Goal: Task Accomplishment & Management: Use online tool/utility

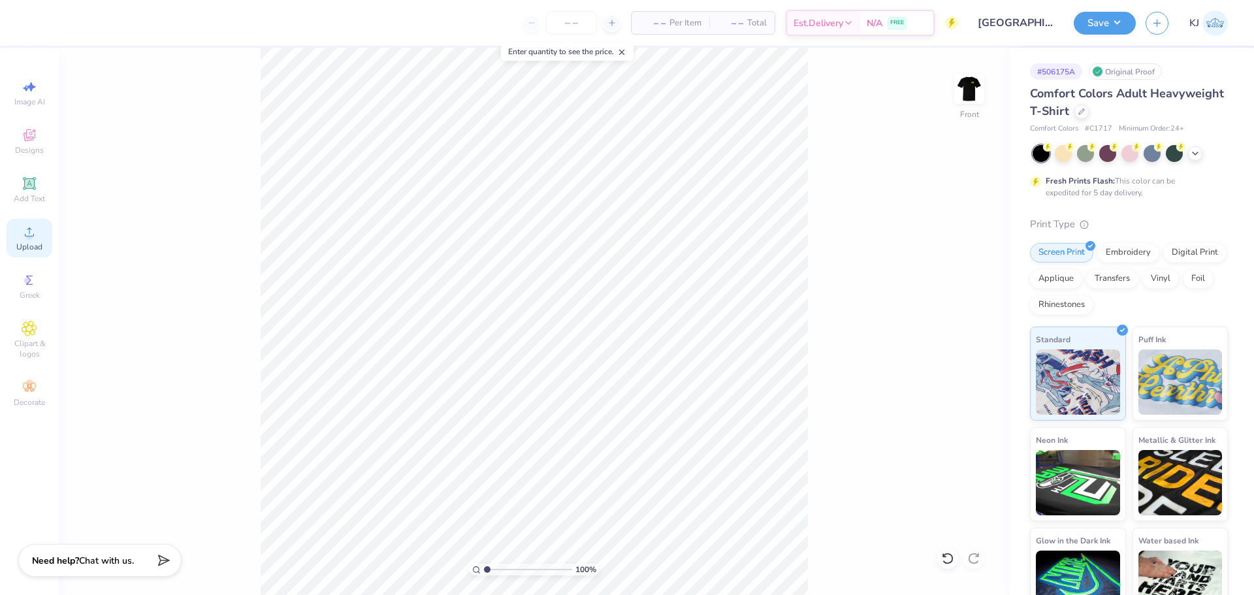
click at [40, 247] on span "Upload" at bounding box center [29, 247] width 26 height 10
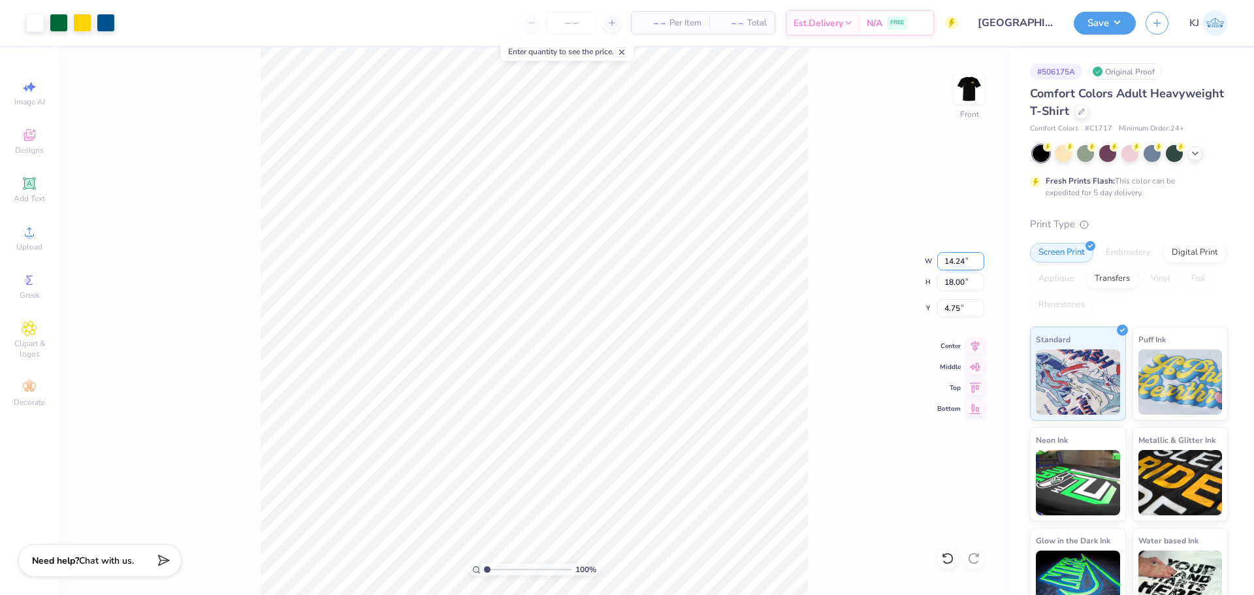
click at [946, 263] on input "14.24" at bounding box center [960, 261] width 47 height 18
type input "12.00"
type input "15.16"
click at [953, 306] on input "6.17" at bounding box center [960, 308] width 47 height 18
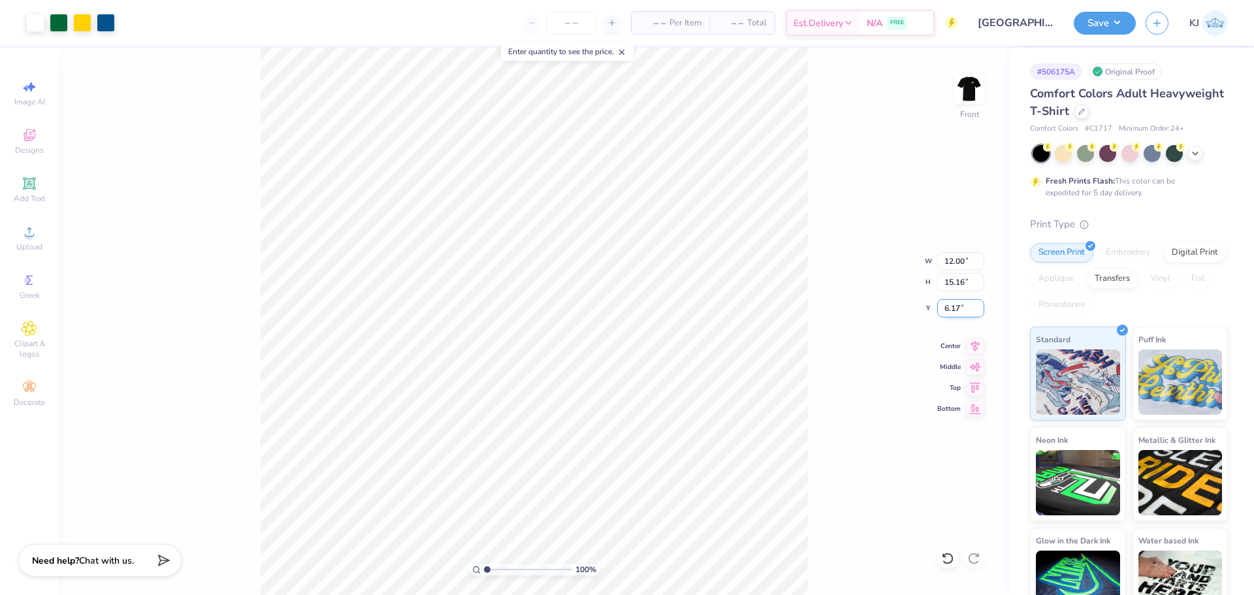
click at [953, 306] on input "6.17" at bounding box center [960, 308] width 47 height 18
type input "3.00"
click at [895, 334] on div "100 % Front W 12.00 12.00 " H 15.16 15.16 " Y 3.00 3.00 " Center Middle Top Bot…" at bounding box center [534, 321] width 950 height 547
click at [170, 135] on div "100 % Front W 12.00 12.00 " H 15.16 15.16 " Y 3.00 3.00 " Center Middle Top Bot…" at bounding box center [534, 321] width 950 height 547
click at [968, 94] on img at bounding box center [969, 89] width 52 height 52
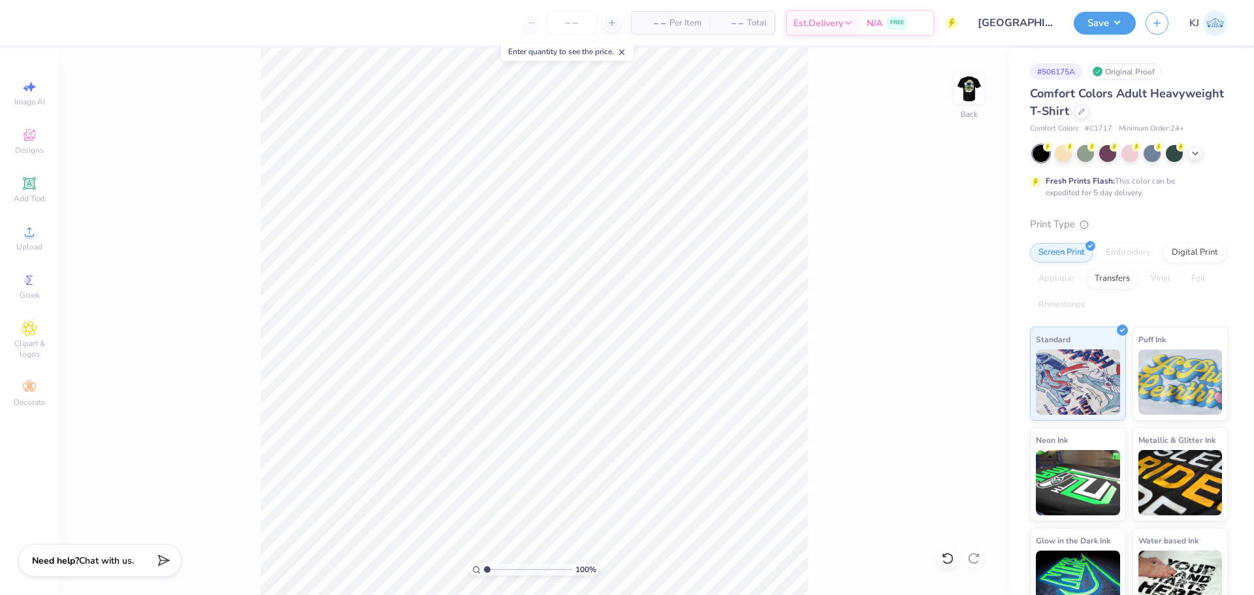
click at [27, 259] on div "Image AI Designs Add Text Upload Greek Clipart & logos Decorate" at bounding box center [30, 243] width 46 height 339
drag, startPoint x: 0, startPoint y: 236, endPoint x: 34, endPoint y: 253, distance: 37.7
click at [2, 237] on div "Image AI Designs Add Text Upload Greek Clipart & logos Decorate" at bounding box center [29, 321] width 59 height 547
click at [34, 253] on div "Upload" at bounding box center [30, 238] width 46 height 39
click at [35, 235] on icon at bounding box center [30, 232] width 16 height 16
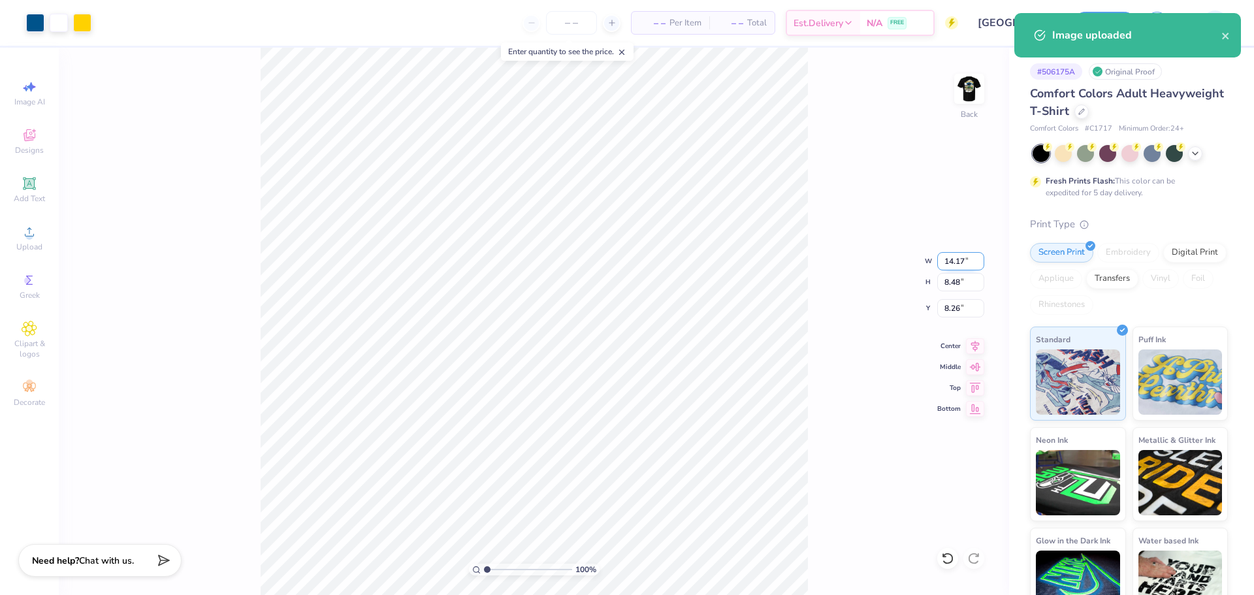
click at [959, 262] on input "14.17" at bounding box center [960, 261] width 47 height 18
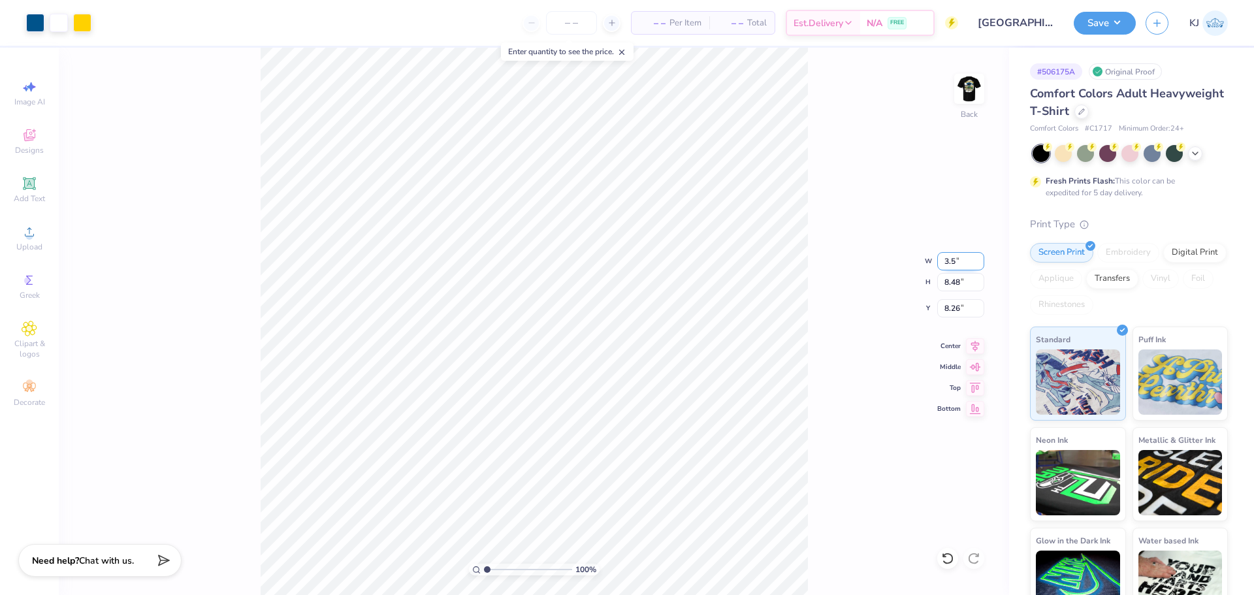
type input "3.50"
type input "2.09"
click at [957, 314] on input "11.45" at bounding box center [960, 308] width 47 height 18
type input "3.00"
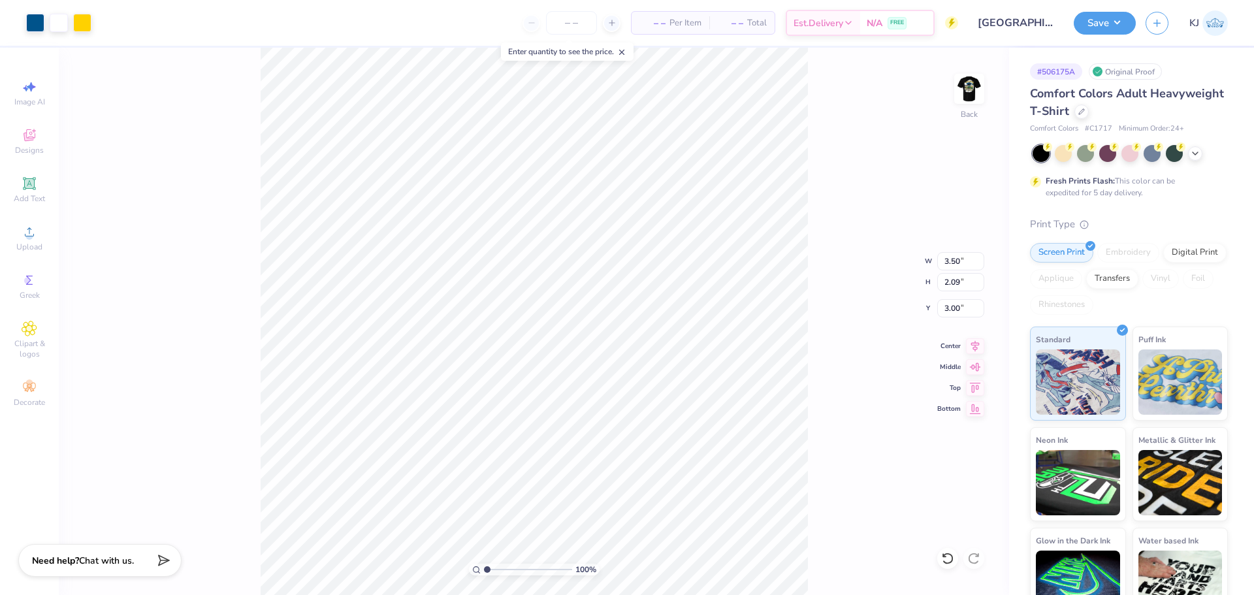
click at [808, 168] on div "100 % Back W 3.50 3.50 " H 2.09 2.09 " Y 3.00 3.00 " Center Middle Top Bottom" at bounding box center [534, 321] width 950 height 547
click at [978, 103] on img at bounding box center [969, 89] width 52 height 52
click at [970, 90] on img at bounding box center [969, 89] width 26 height 26
click at [1124, 20] on button "Save" at bounding box center [1105, 21] width 62 height 23
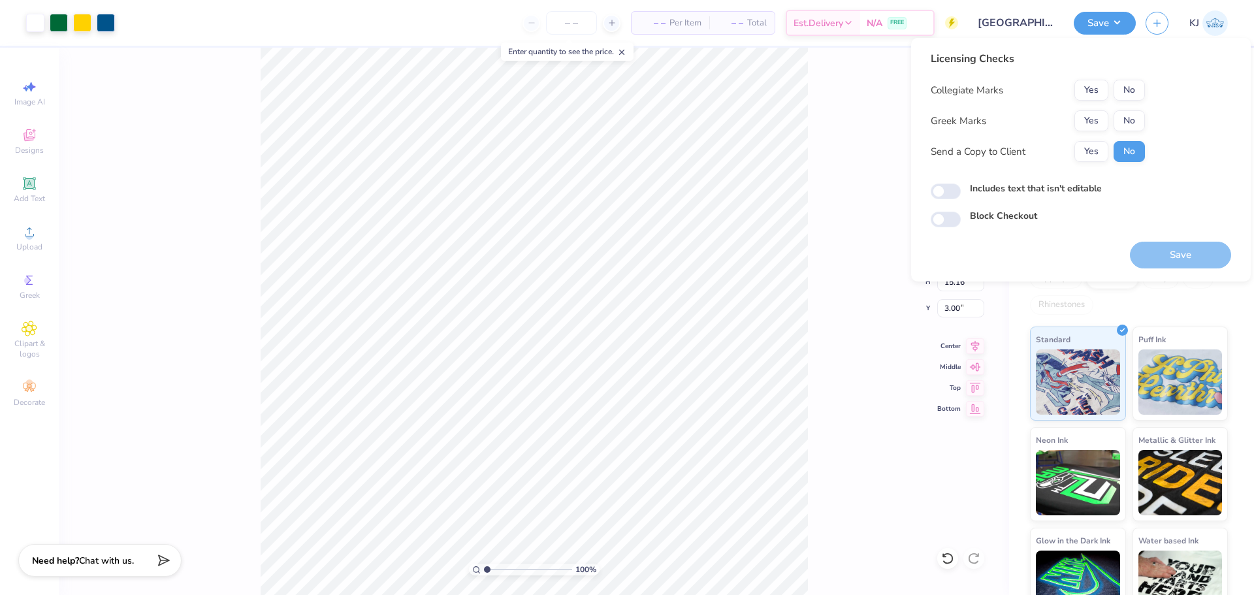
click at [1084, 82] on button "Yes" at bounding box center [1091, 90] width 34 height 21
click at [1094, 120] on button "Yes" at bounding box center [1091, 120] width 34 height 21
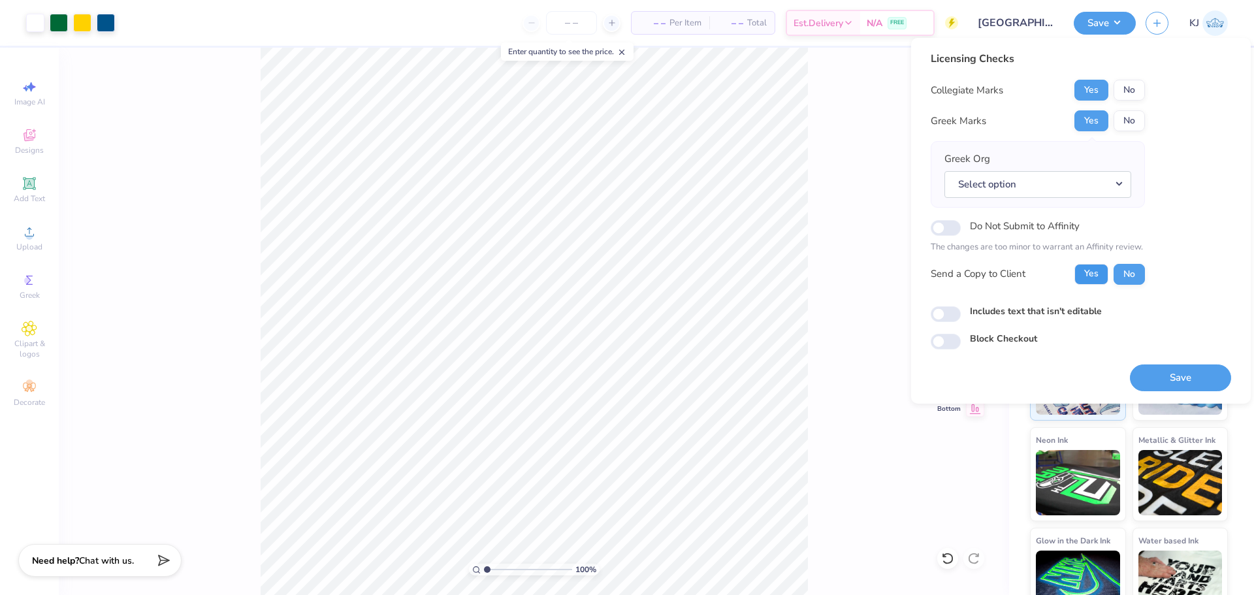
click at [1085, 281] on button "Yes" at bounding box center [1091, 274] width 34 height 21
click at [1172, 387] on button "Save" at bounding box center [1180, 377] width 101 height 27
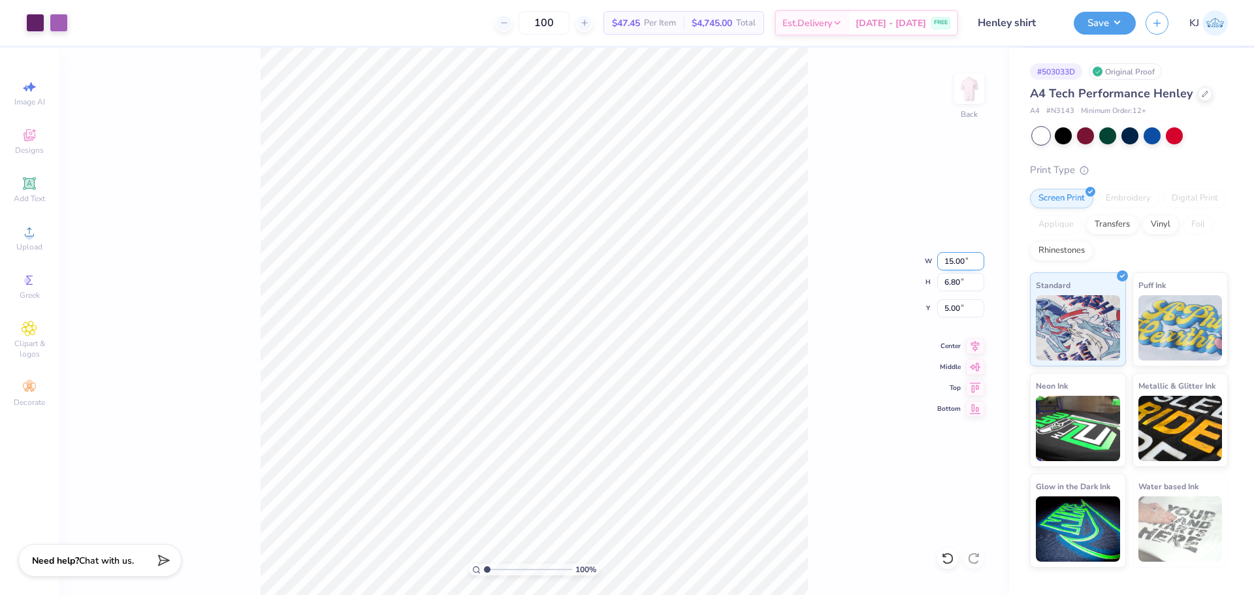
click at [947, 264] on input "15.00" at bounding box center [960, 261] width 47 height 18
type input "12.00"
type input "5.44"
type input "5.68"
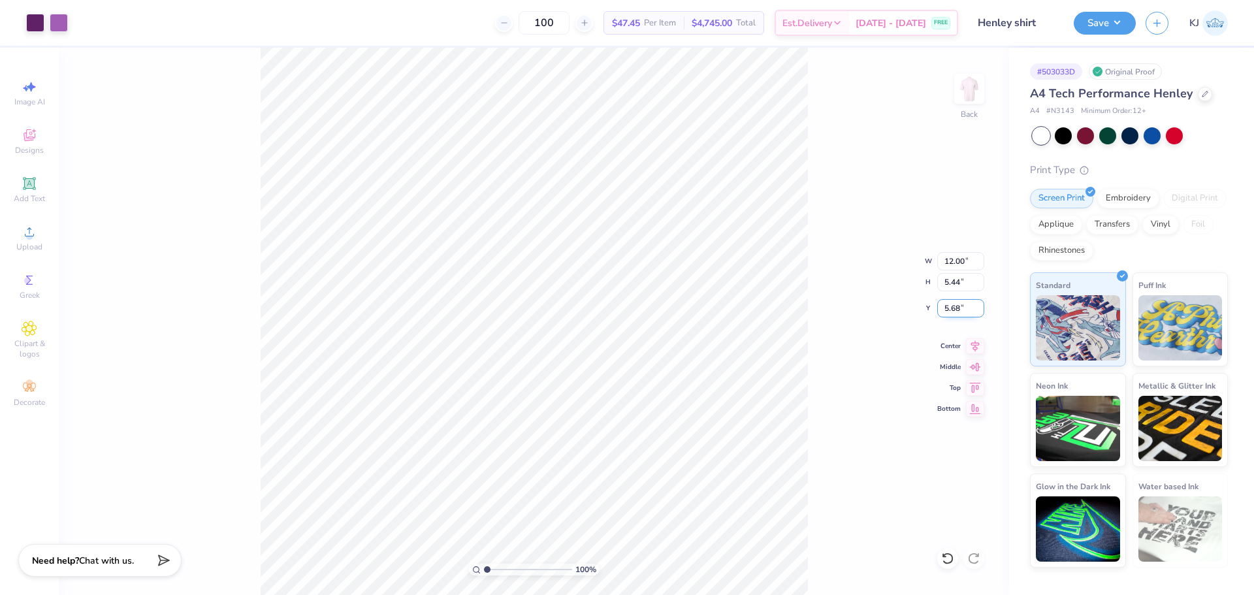
click at [952, 310] on input "5.68" at bounding box center [960, 308] width 47 height 18
type input "5.00"
click at [855, 329] on div "100 % Back W 12.00 12.00 " H 5.44 5.44 " Y 5.00 5.00 " Center Middle Top Bottom" at bounding box center [534, 321] width 950 height 547
click at [1123, 16] on button "Save" at bounding box center [1105, 21] width 62 height 23
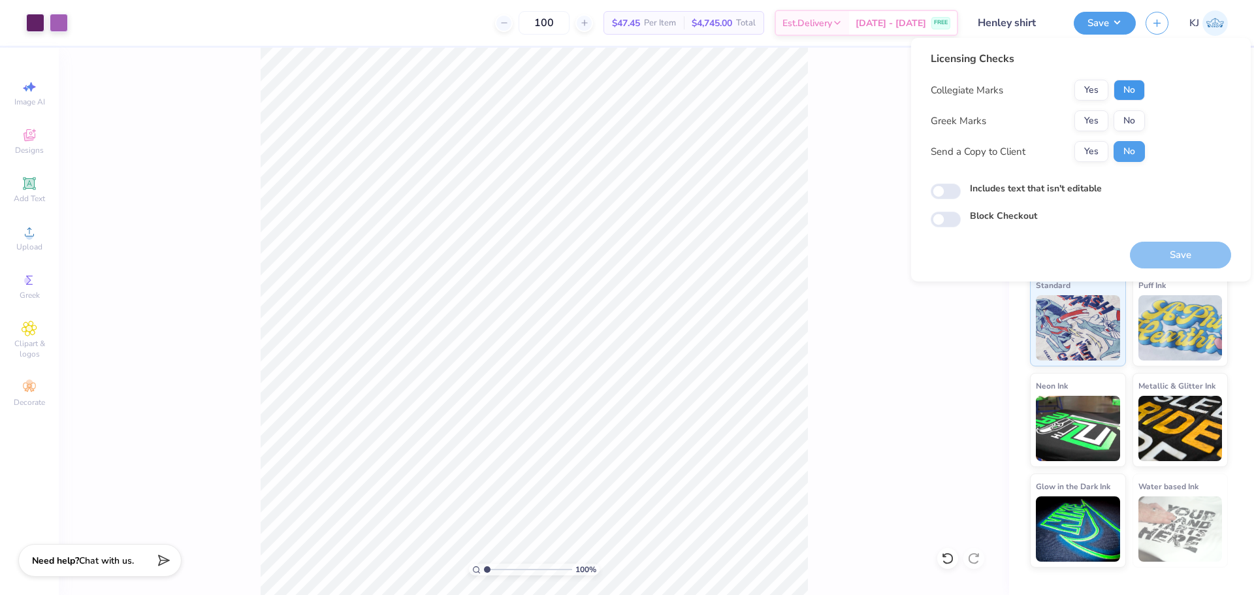
click at [1139, 89] on button "No" at bounding box center [1128, 90] width 31 height 21
click at [1102, 116] on button "Yes" at bounding box center [1091, 120] width 34 height 21
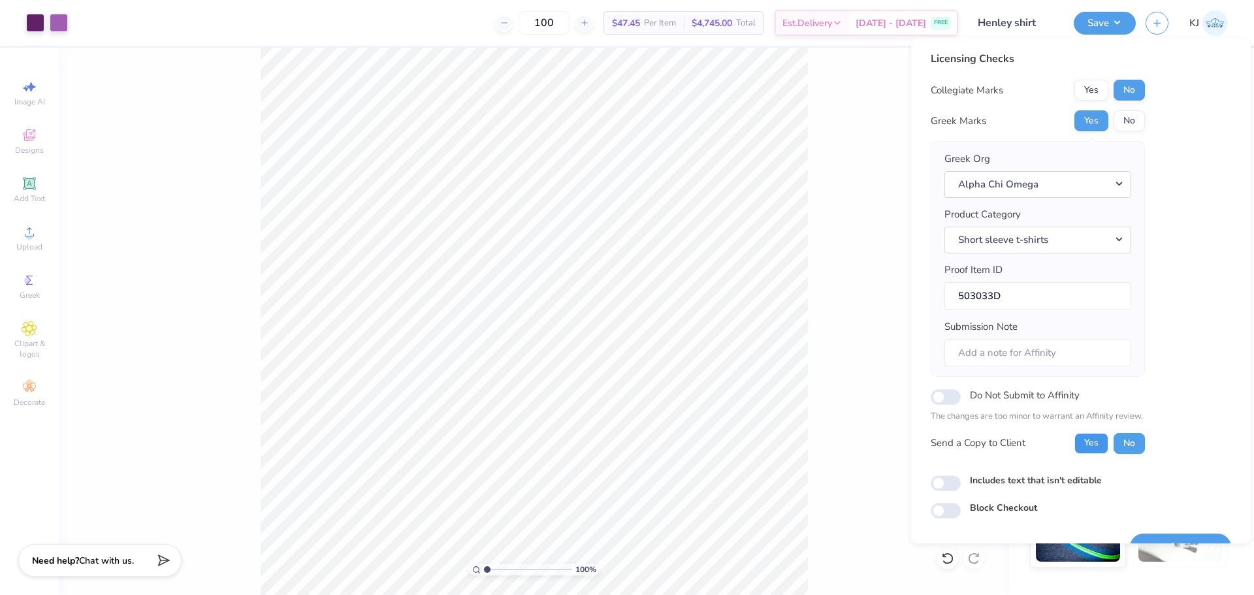
click at [1089, 451] on button "Yes" at bounding box center [1091, 443] width 34 height 21
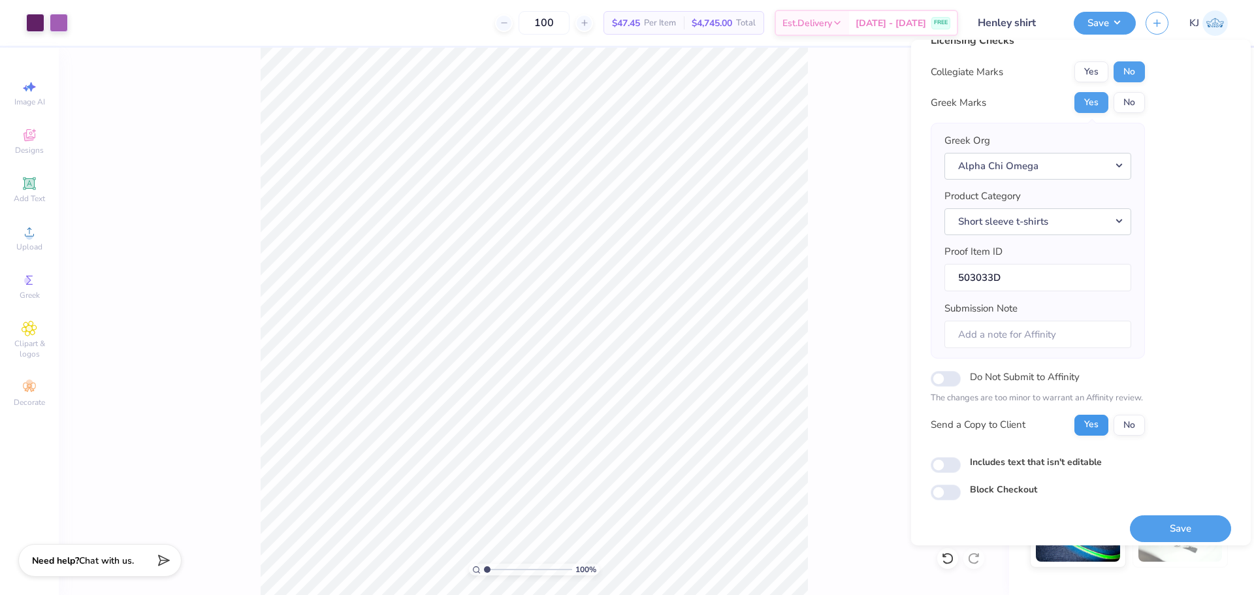
scroll to position [29, 0]
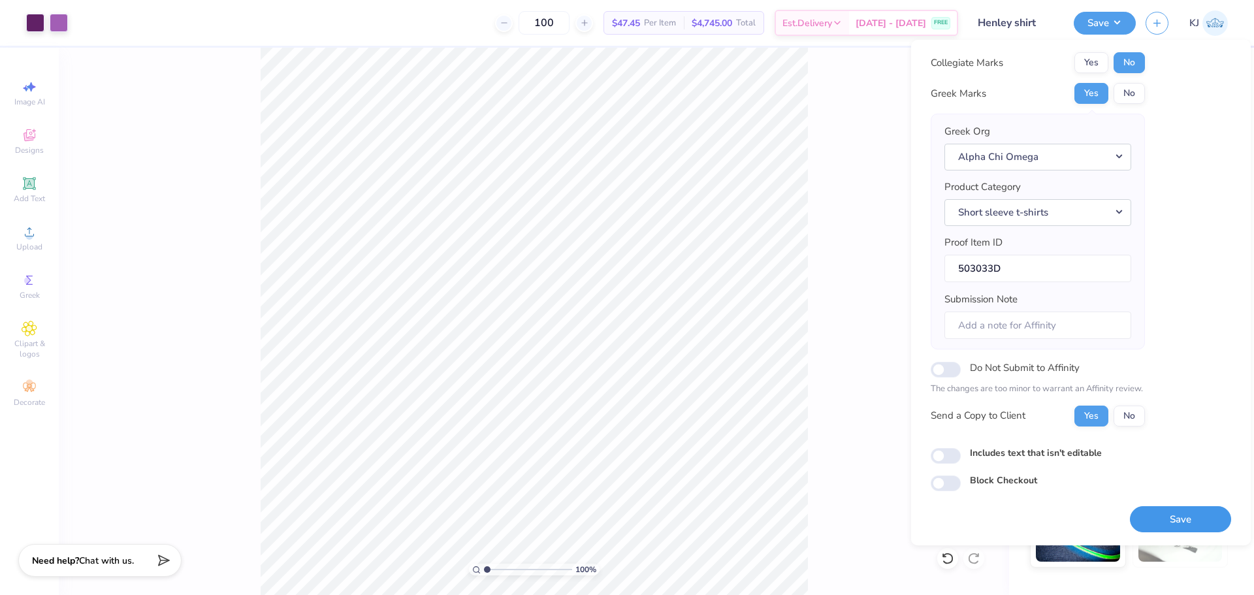
click at [1165, 522] on button "Save" at bounding box center [1180, 519] width 101 height 27
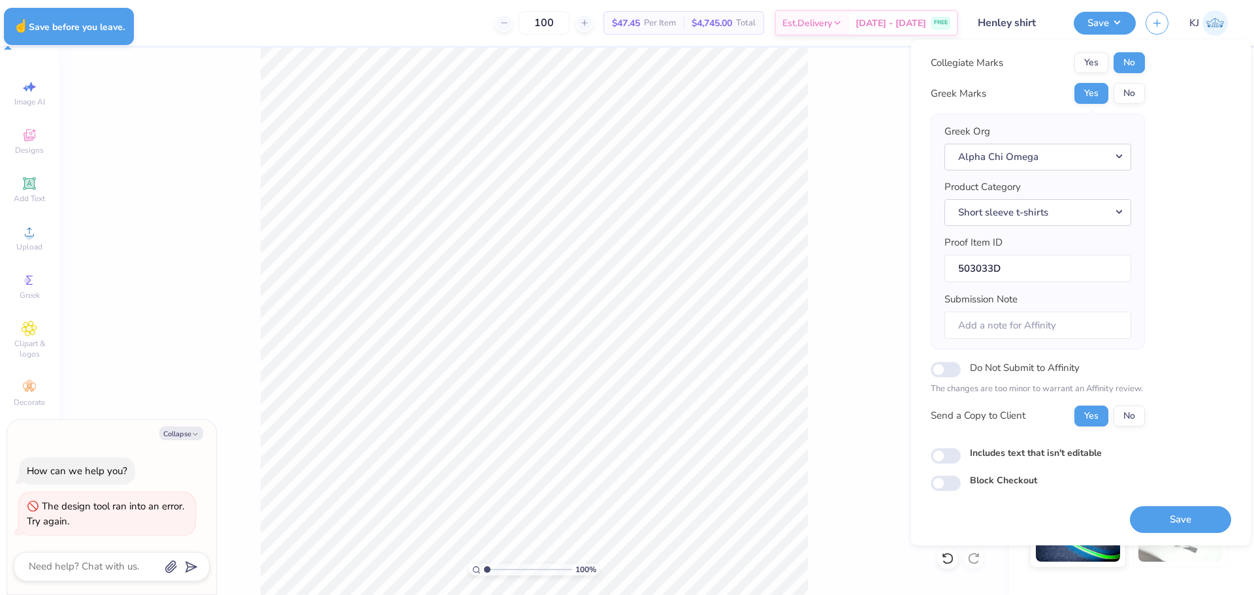
type textarea "x"
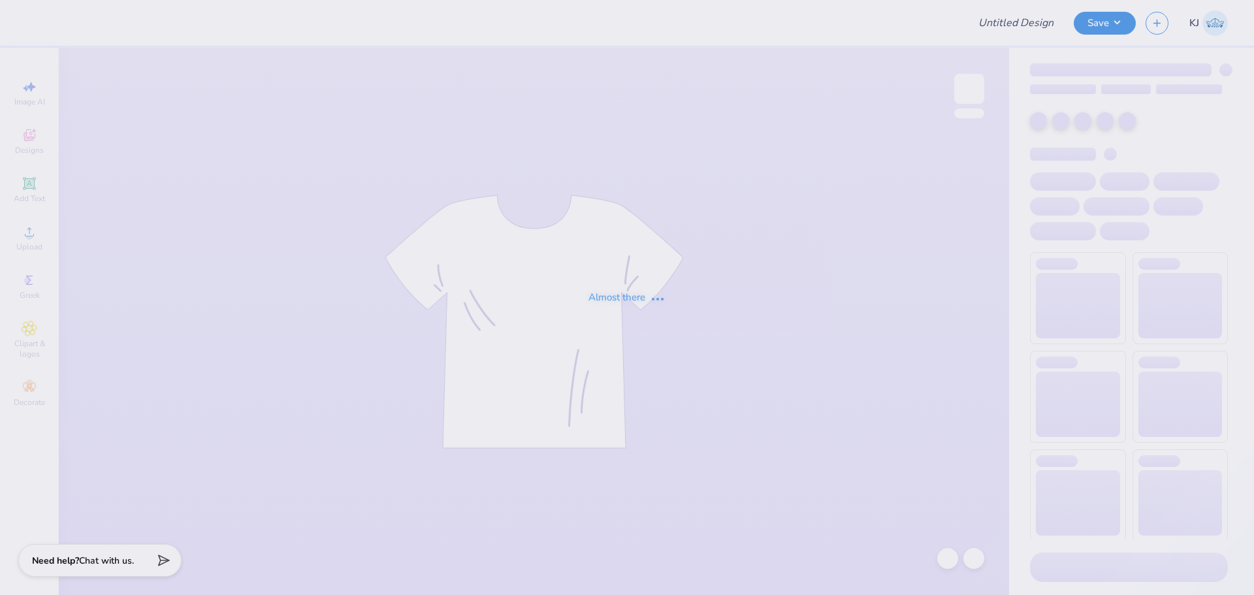
type input "Henley shirt"
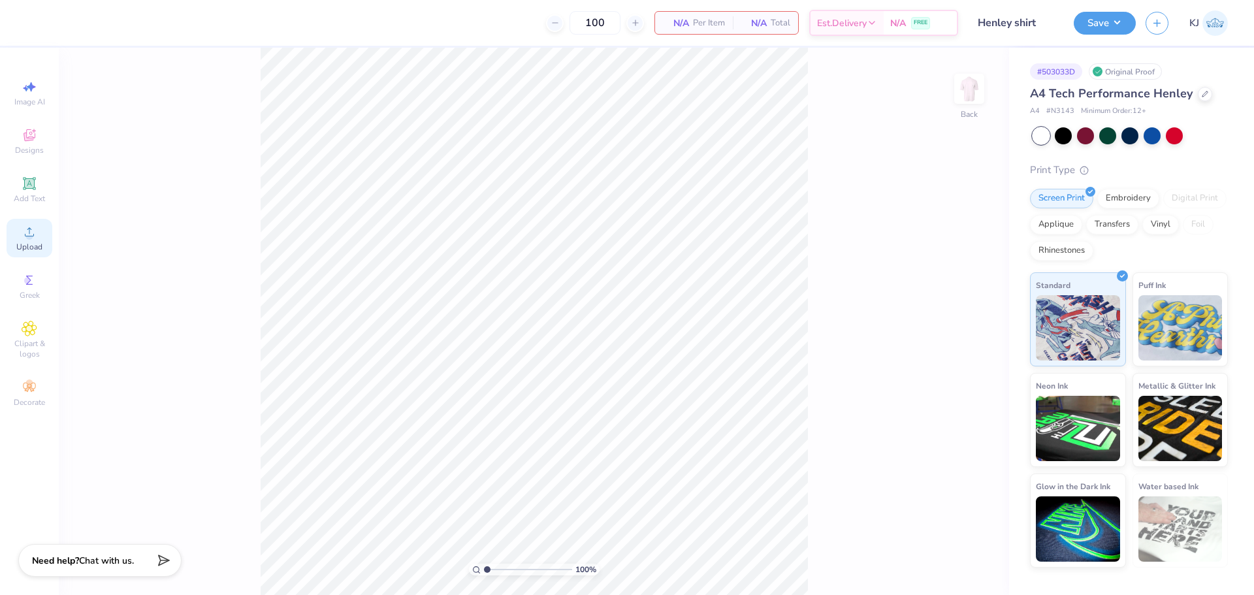
click at [20, 237] on div "Upload" at bounding box center [30, 238] width 46 height 39
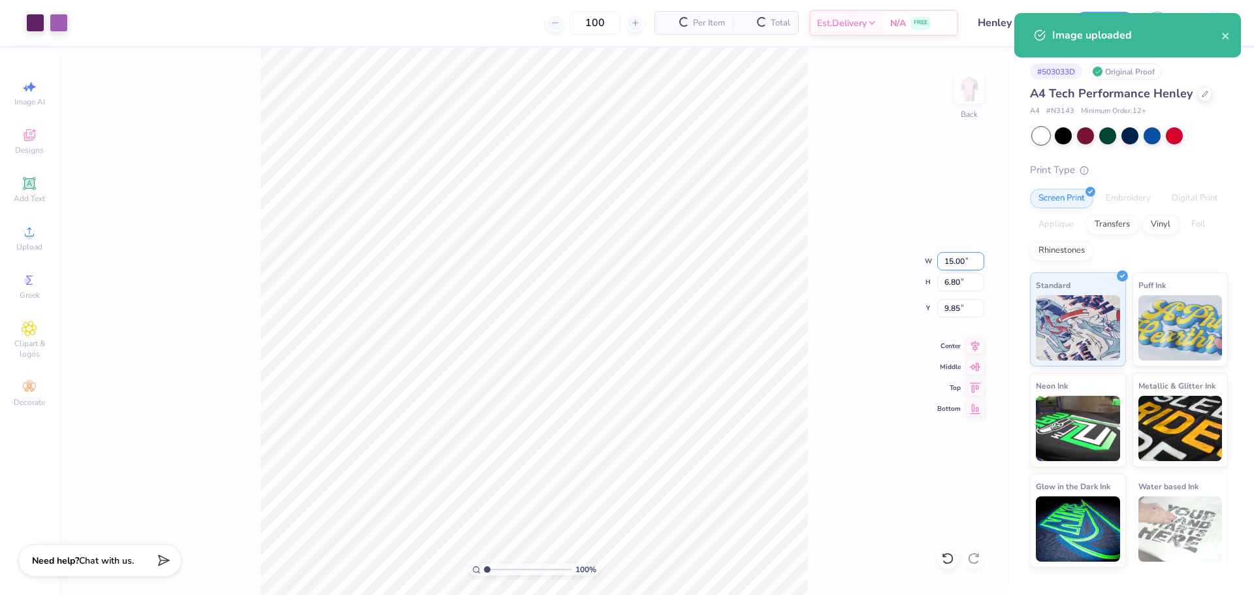
click at [944, 257] on input "15.00" at bounding box center [960, 261] width 47 height 18
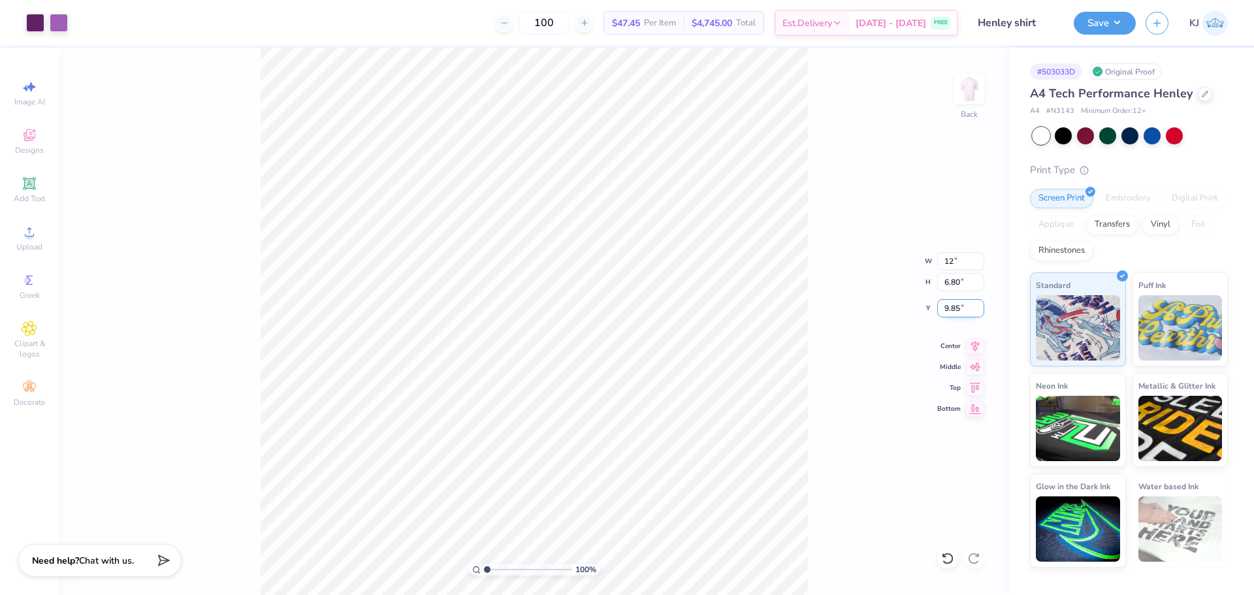
type input "12.00"
type input "5.44"
click at [946, 307] on input "10.53" at bounding box center [960, 308] width 47 height 18
type input "5.00"
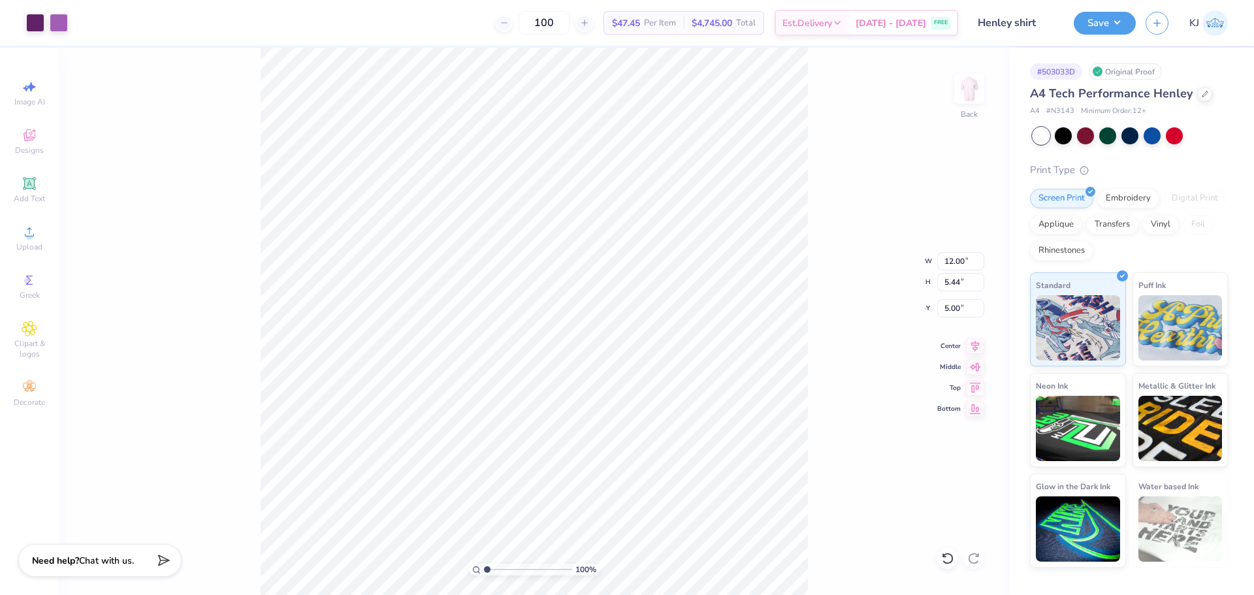
click at [849, 379] on div "100 % Back W 12.00 12.00 " H 5.44 5.44 " Y 5.00 5.00 " Center Middle Top Bottom" at bounding box center [534, 321] width 950 height 547
click at [1124, 27] on button "Save" at bounding box center [1105, 21] width 62 height 23
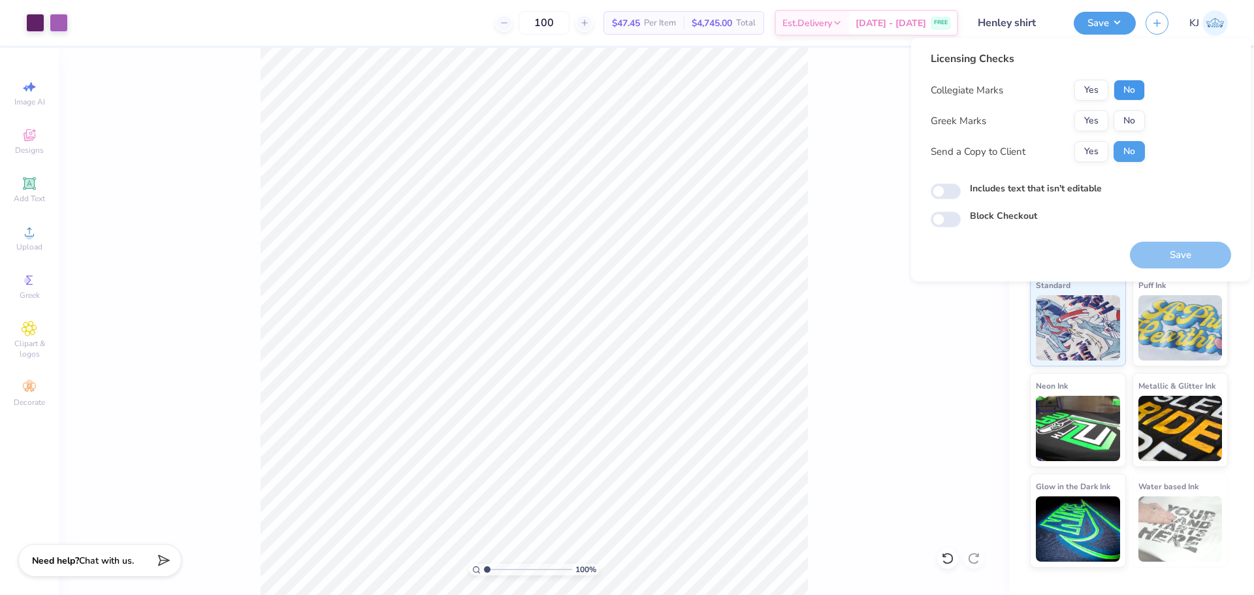
click at [1128, 85] on button "No" at bounding box center [1128, 90] width 31 height 21
click at [1094, 116] on button "Yes" at bounding box center [1091, 120] width 34 height 21
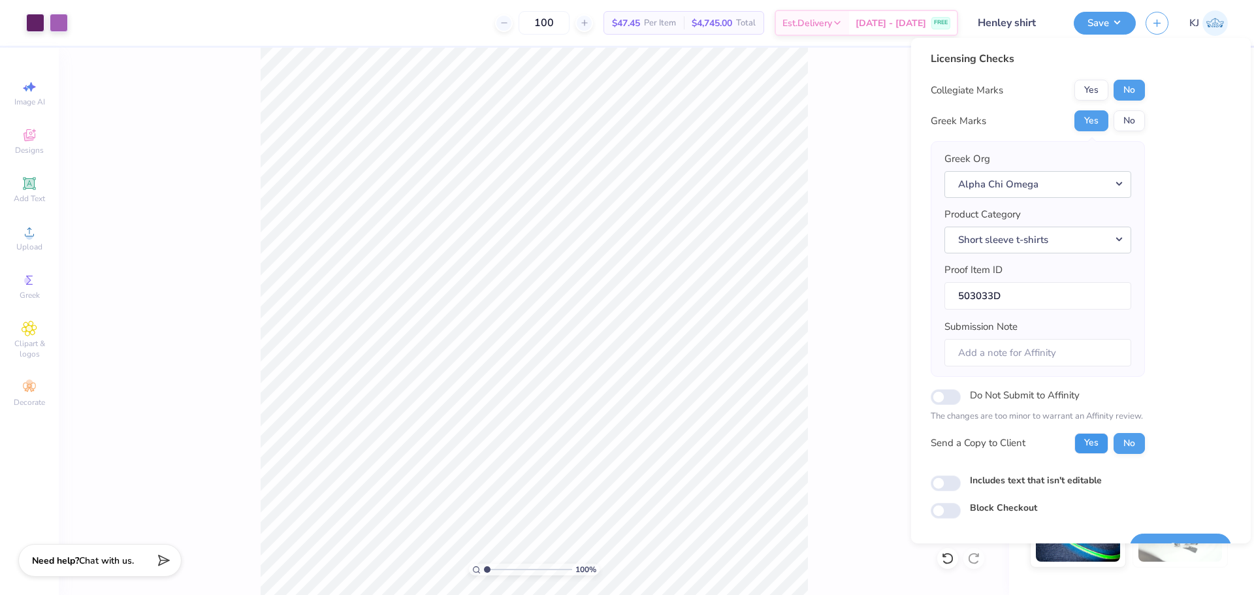
click at [1100, 447] on button "Yes" at bounding box center [1091, 443] width 34 height 21
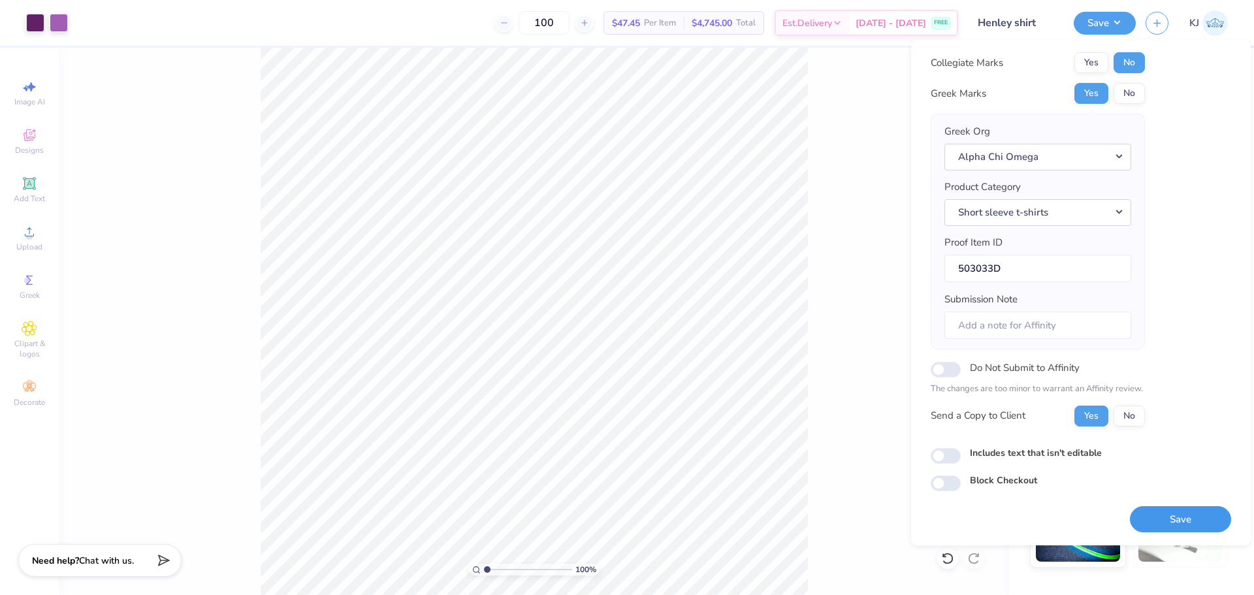
click at [1166, 512] on button "Save" at bounding box center [1180, 519] width 101 height 27
